Goal: Use online tool/utility: Utilize a website feature to perform a specific function

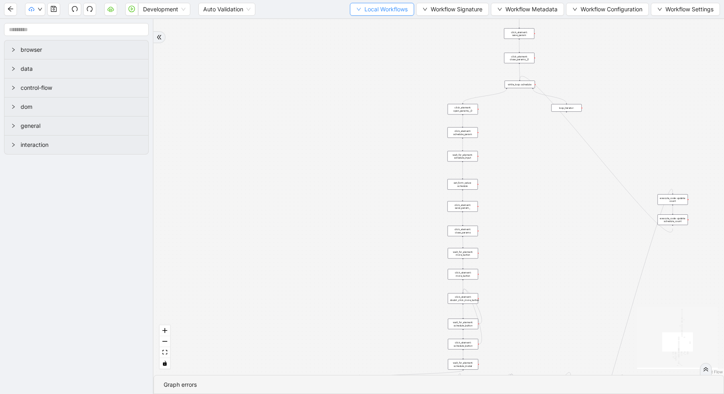
click at [382, 7] on span "Local Workflows" at bounding box center [386, 9] width 43 height 9
click at [365, 29] on span "Select" at bounding box center [378, 25] width 53 height 9
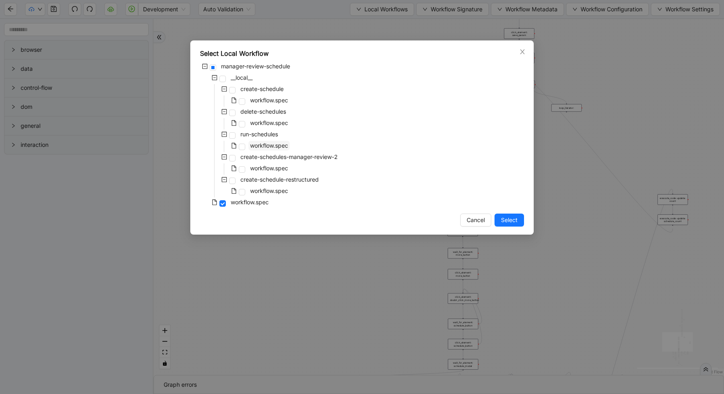
click at [258, 145] on span "workflow.spec" at bounding box center [269, 145] width 38 height 7
click at [508, 218] on span "Select" at bounding box center [509, 219] width 17 height 9
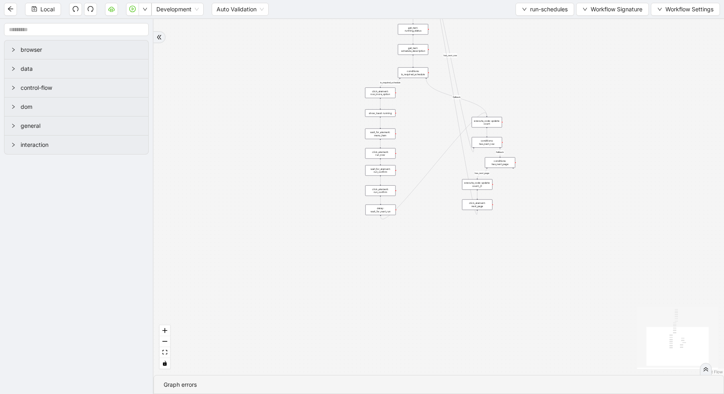
drag, startPoint x: 483, startPoint y: 127, endPoint x: 383, endPoint y: 344, distance: 239.0
click at [384, 345] on div "loopFrom is_required_schedule has_next_row fallback fallback has_next_page trig…" at bounding box center [439, 197] width 571 height 356
drag, startPoint x: 513, startPoint y: 255, endPoint x: 443, endPoint y: 330, distance: 103.0
click at [447, 330] on div "loopFrom is_required_schedule has_next_row fallback fallback has_next_page trig…" at bounding box center [439, 197] width 571 height 356
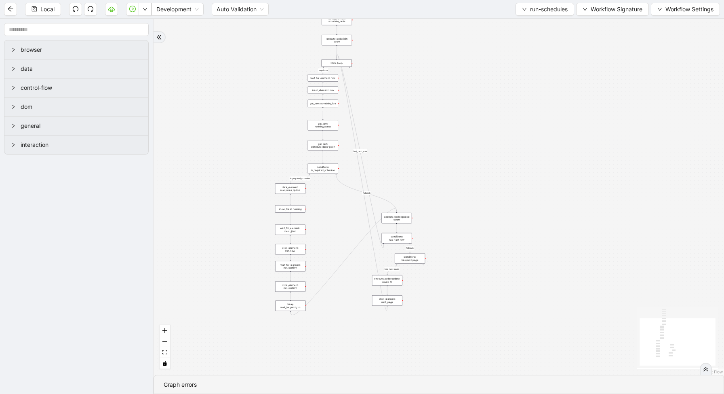
click at [325, 172] on div "conditions: is_required_schedule" at bounding box center [323, 168] width 30 height 11
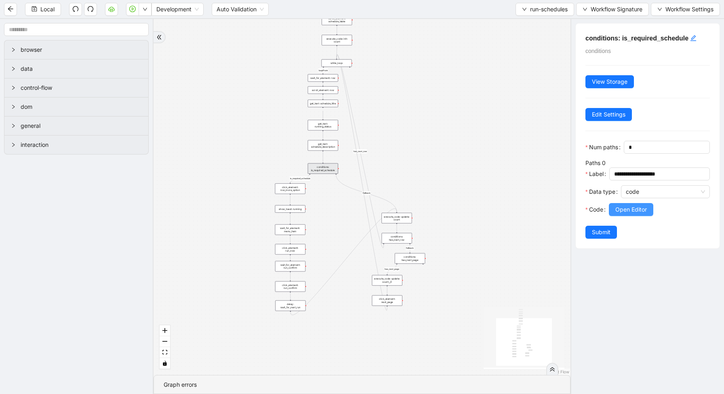
click at [650, 208] on button "Open Editor" at bounding box center [631, 209] width 44 height 13
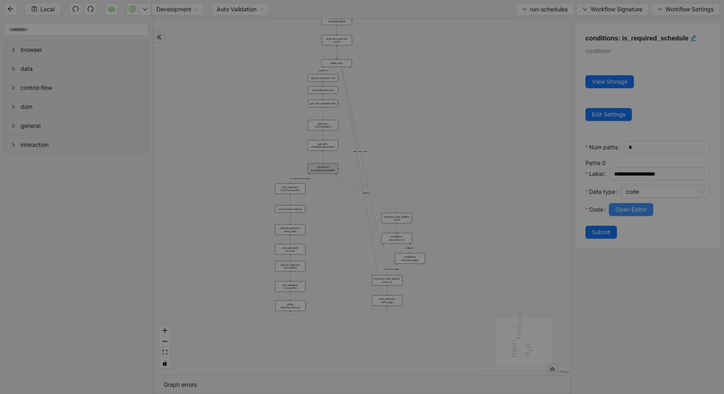
scroll to position [121, 0]
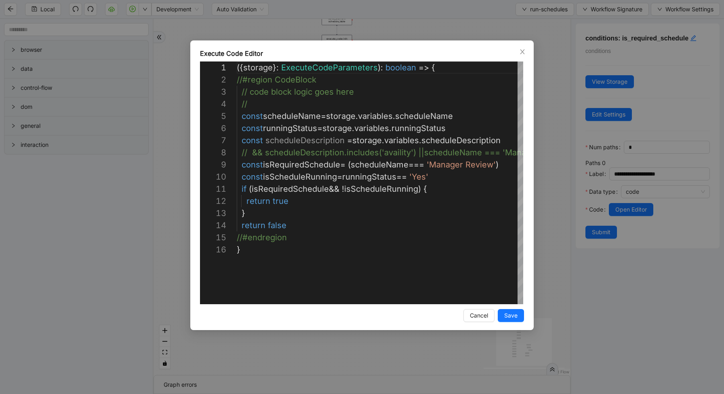
click at [544, 199] on div "Execute Code Editor 1 2 3 4 5 6 7 8 9 10 11 12 13 14 15 16 ({ storage }: Execut…" at bounding box center [362, 197] width 724 height 394
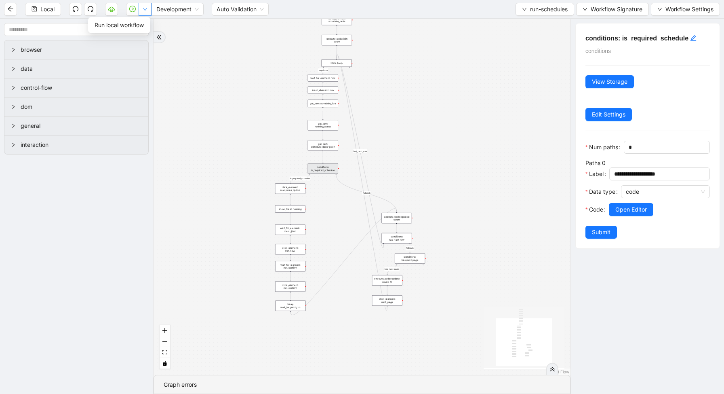
click at [146, 8] on icon "down" at bounding box center [145, 9] width 5 height 5
click at [140, 24] on span "Run local workflow" at bounding box center [119, 25] width 49 height 9
click at [631, 213] on span "Open Editor" at bounding box center [632, 209] width 32 height 9
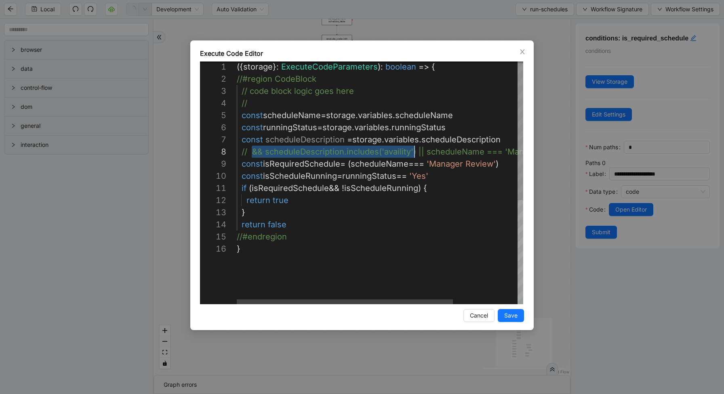
drag, startPoint x: 251, startPoint y: 153, endPoint x: 412, endPoint y: 154, distance: 160.5
click at [500, 160] on div "({ storage }: ExecuteCodeParameters ): boolean => { //#region CodeBlock // code…" at bounding box center [382, 273] width 291 height 425
paste textarea "**********"
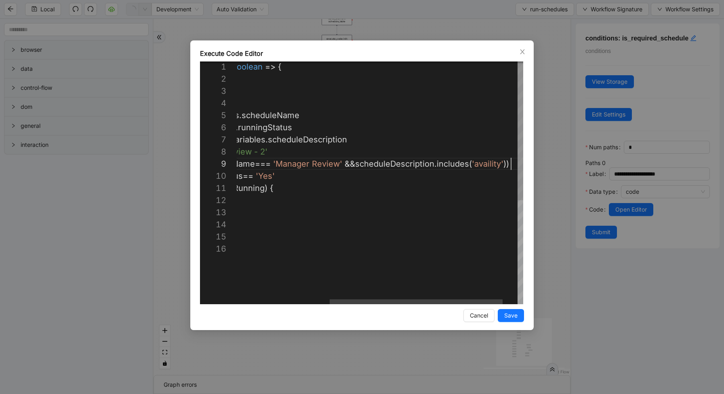
scroll to position [97, 428]
type textarea "**********"
click at [512, 310] on button "Save" at bounding box center [511, 315] width 26 height 13
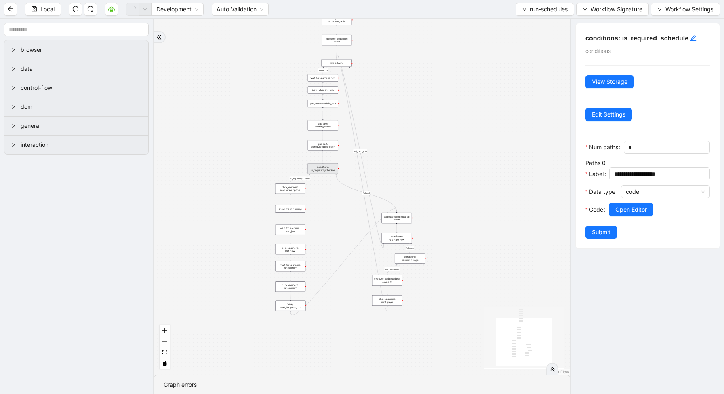
click at [595, 224] on div "Code" at bounding box center [597, 214] width 23 height 23
click at [595, 228] on span "Submit" at bounding box center [601, 232] width 19 height 9
